Goal: Book appointment/travel/reservation

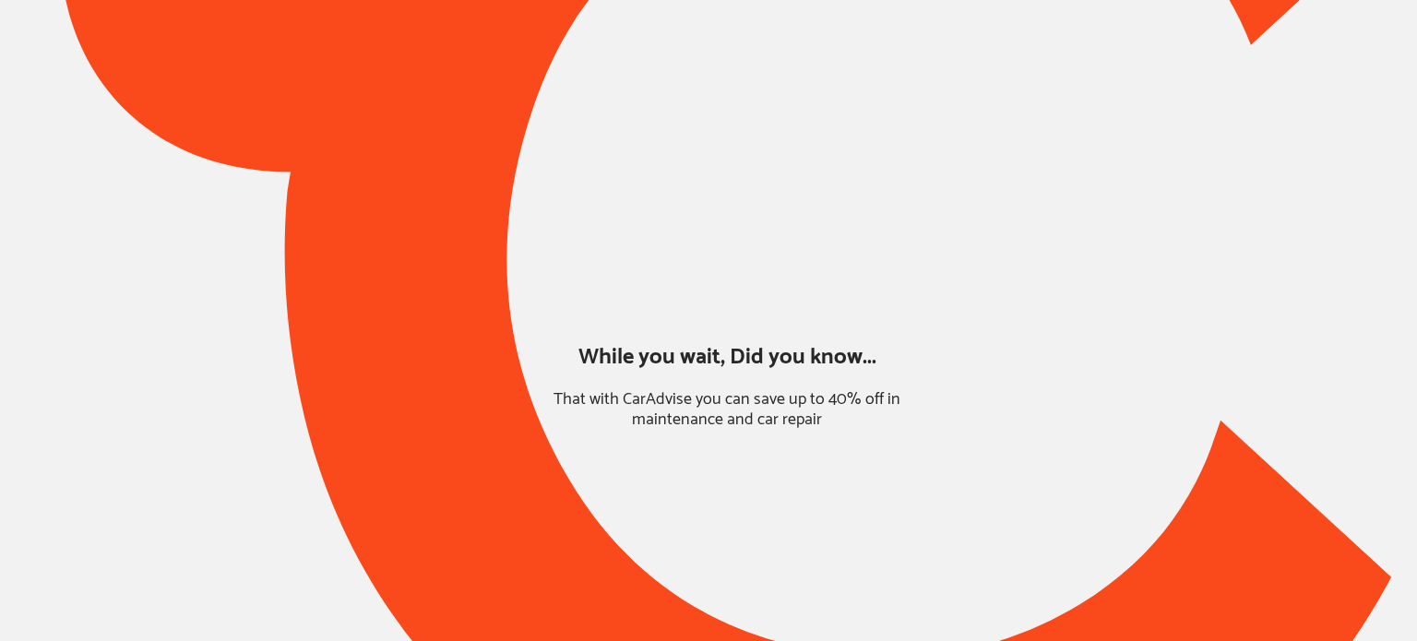
type input "*****"
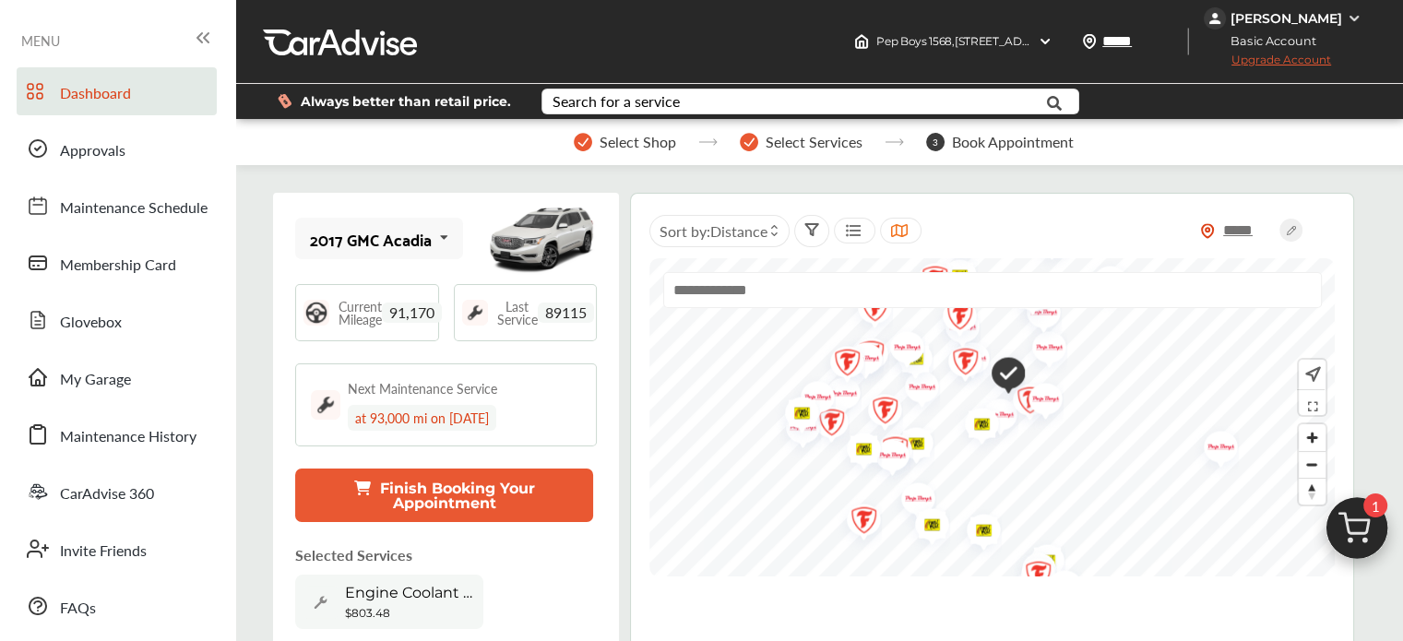
click at [1374, 527] on img at bounding box center [1357, 533] width 89 height 89
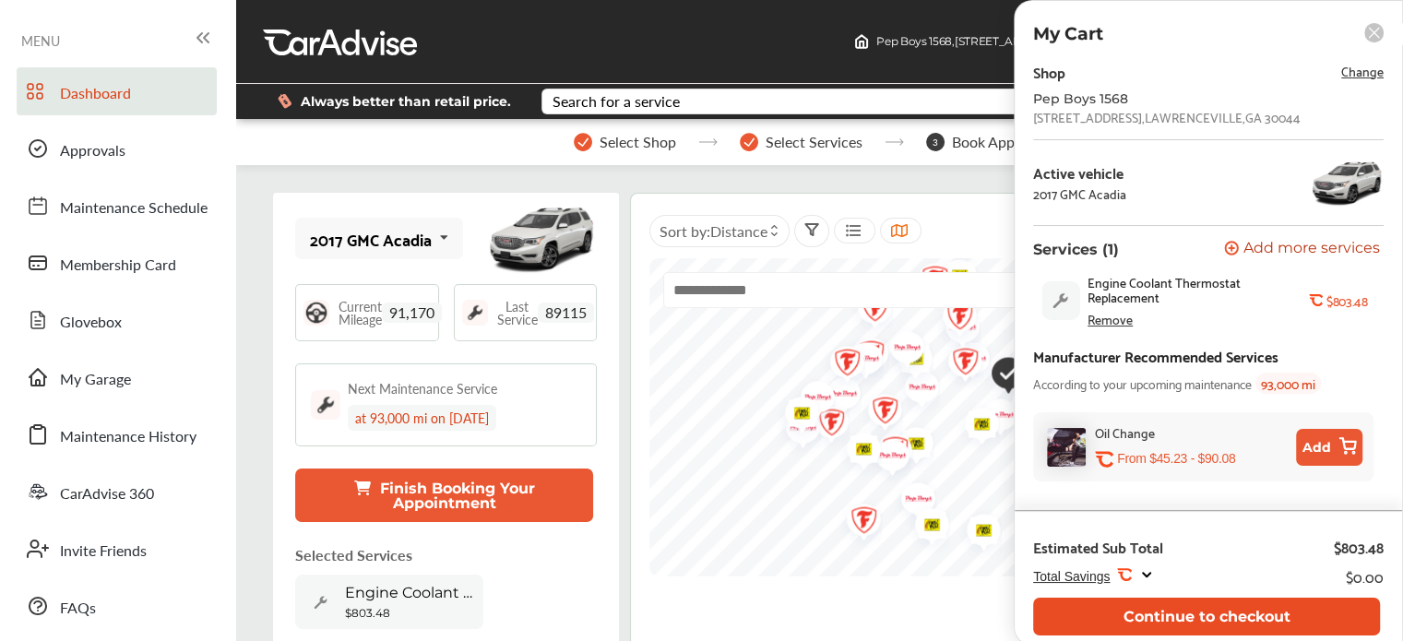
click at [1183, 616] on button "Continue to checkout" at bounding box center [1206, 617] width 347 height 38
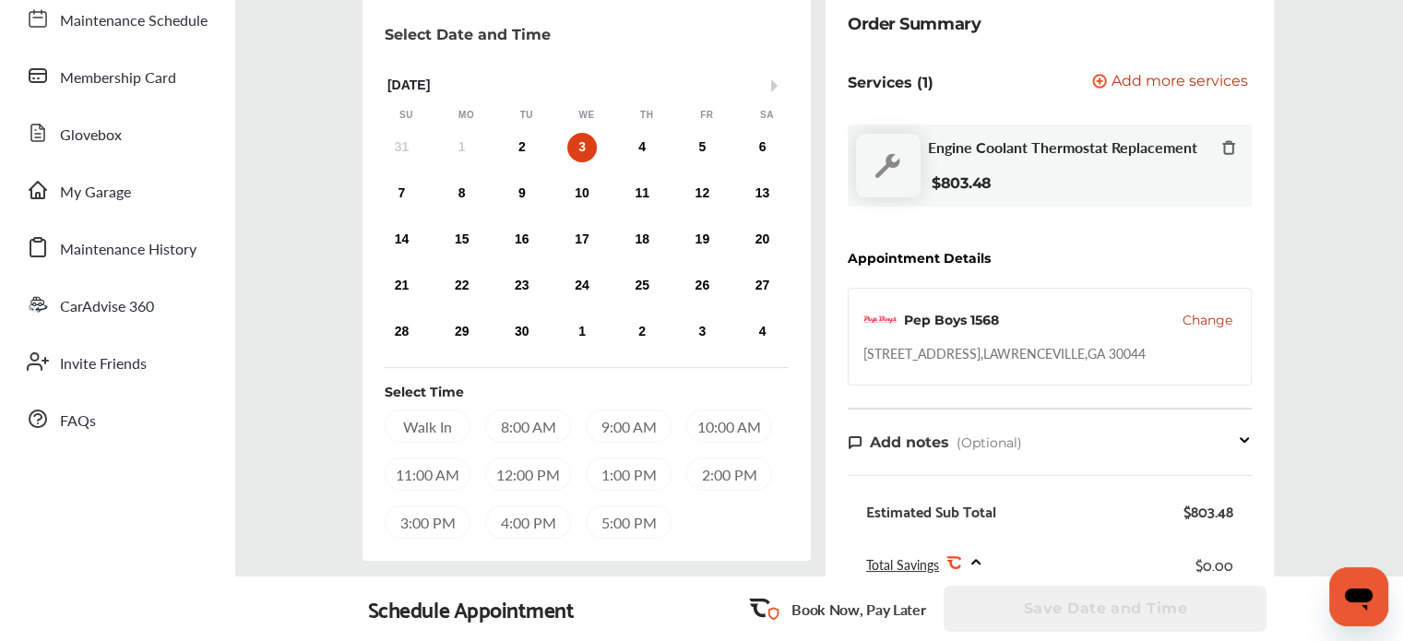
click at [535, 422] on div "8:00 AM" at bounding box center [528, 426] width 86 height 33
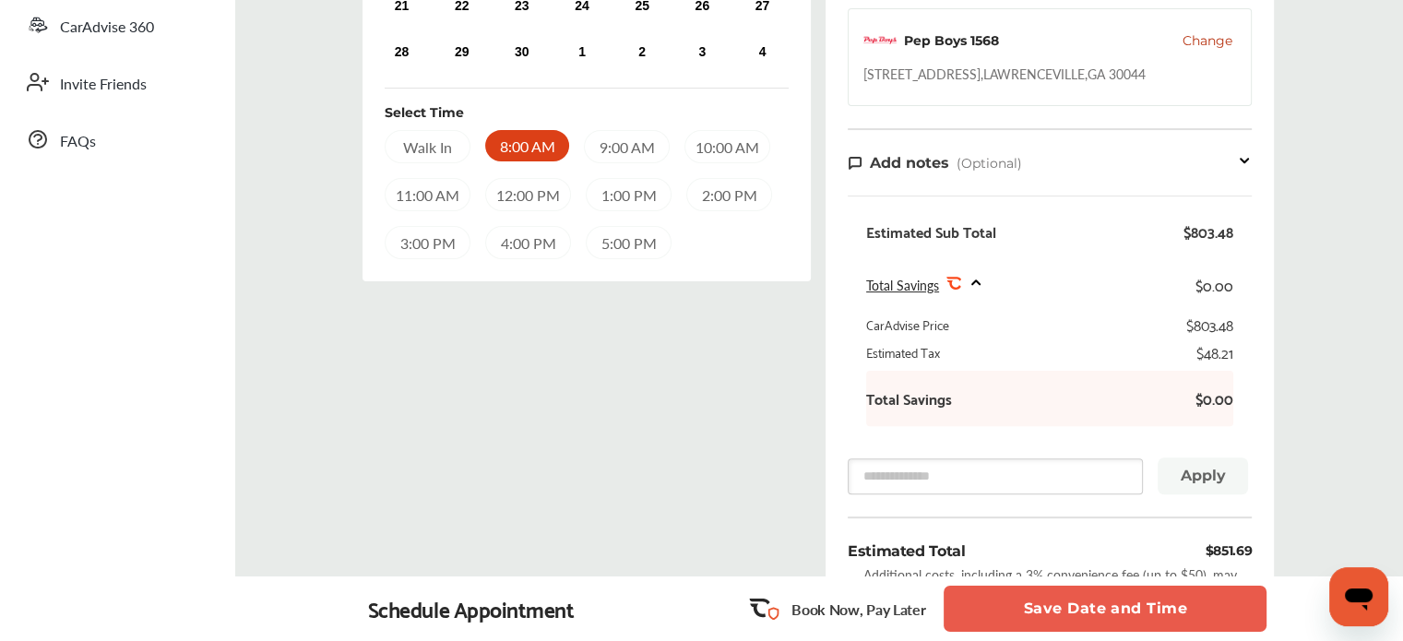
scroll to position [468, 0]
click at [1011, 604] on button "Save Date and Time" at bounding box center [1105, 609] width 323 height 46
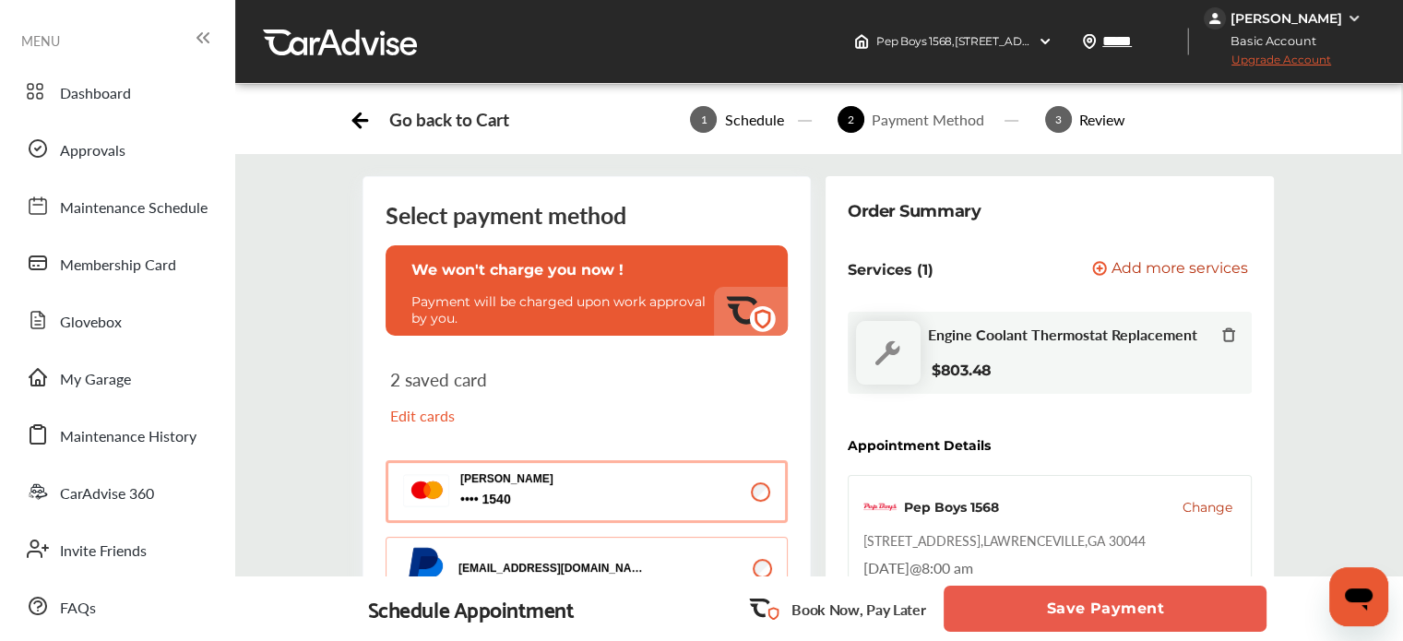
scroll to position [352, 0]
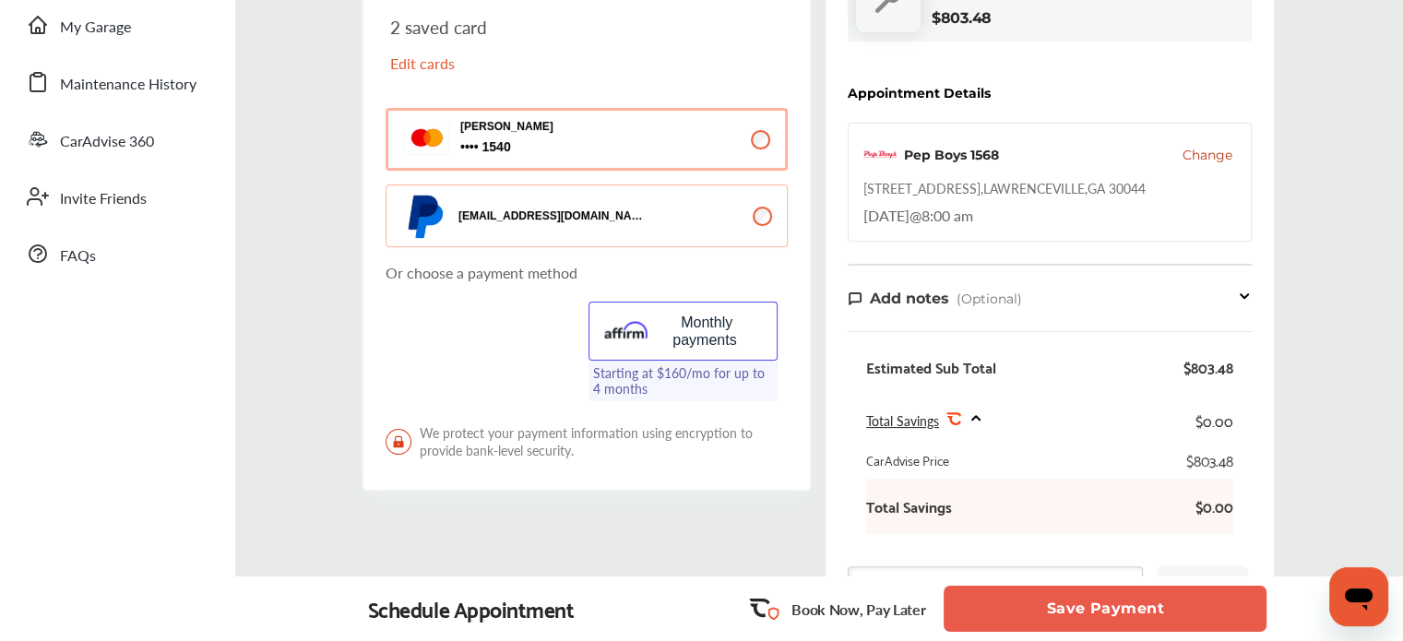
click at [1015, 616] on button "Save Payment" at bounding box center [1105, 609] width 323 height 46
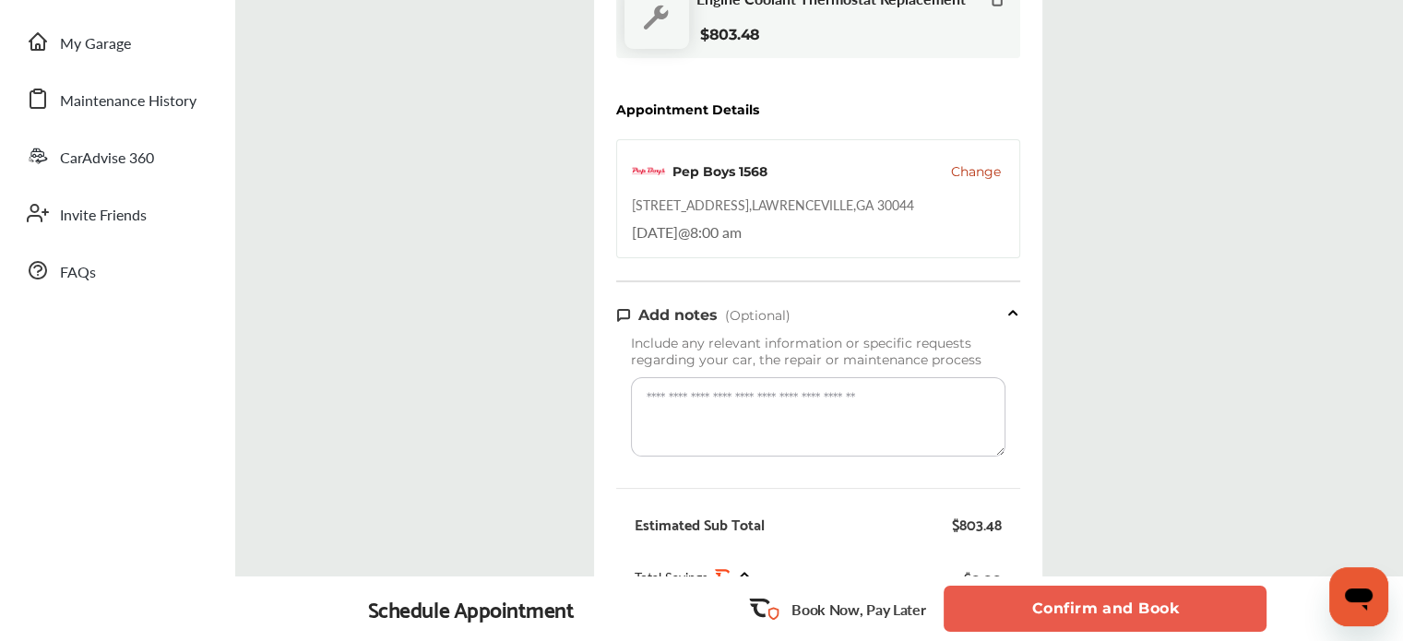
scroll to position [343, 0]
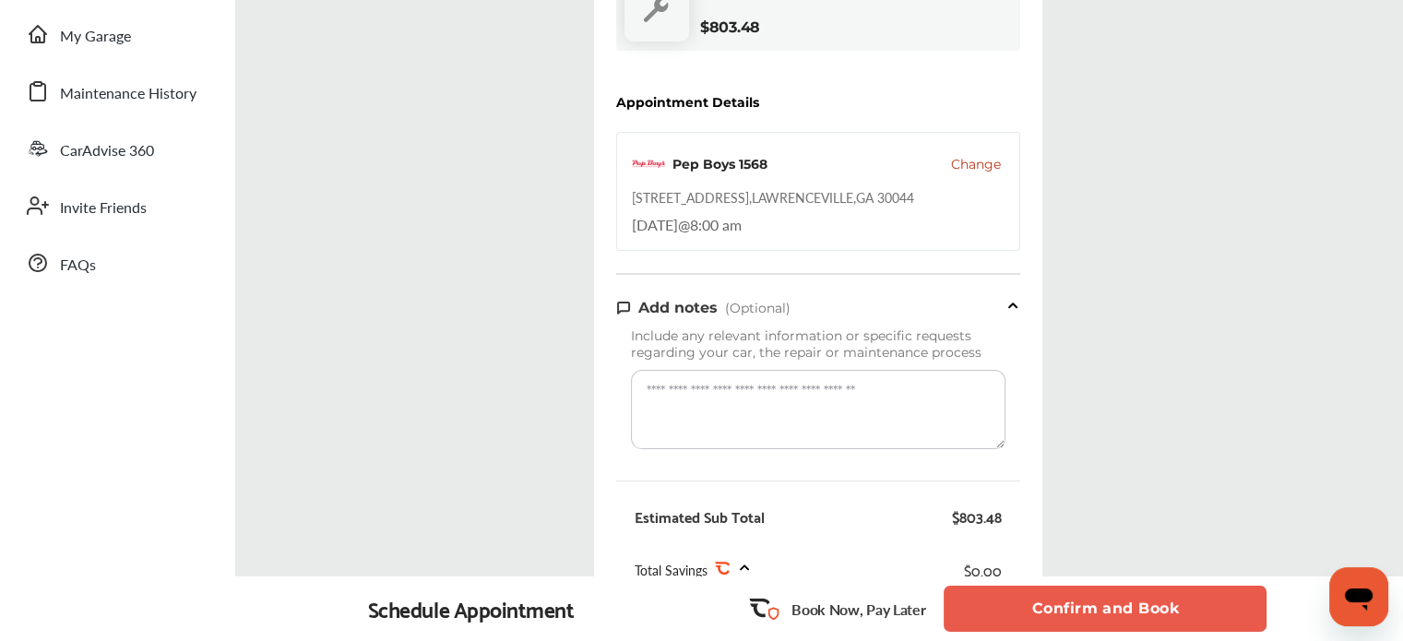
click at [1018, 605] on button "Confirm and Book" at bounding box center [1105, 609] width 323 height 46
